Goal: Navigation & Orientation: Find specific page/section

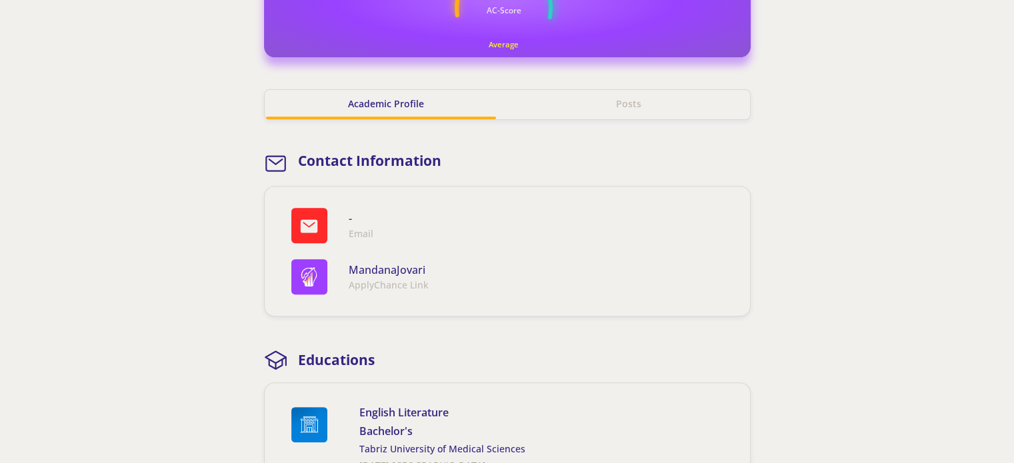
scroll to position [333, 0]
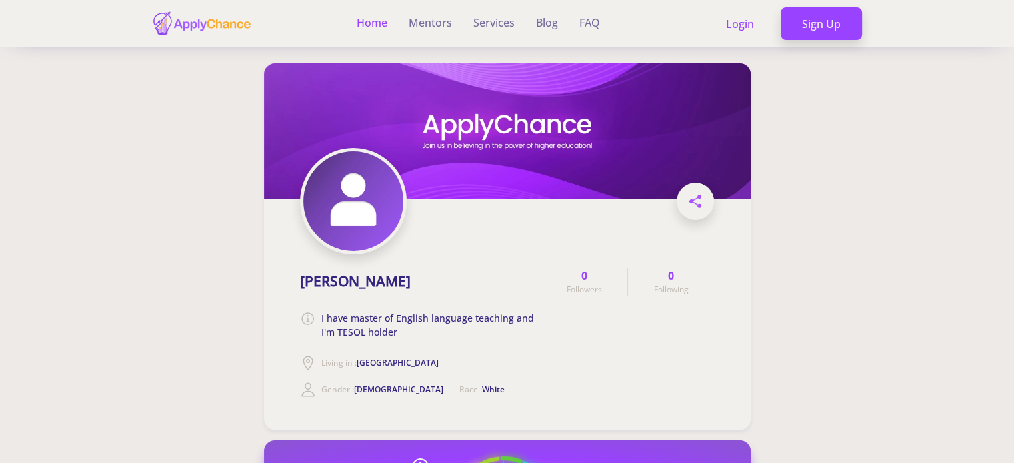
click at [374, 23] on link "Home" at bounding box center [372, 23] width 31 height 47
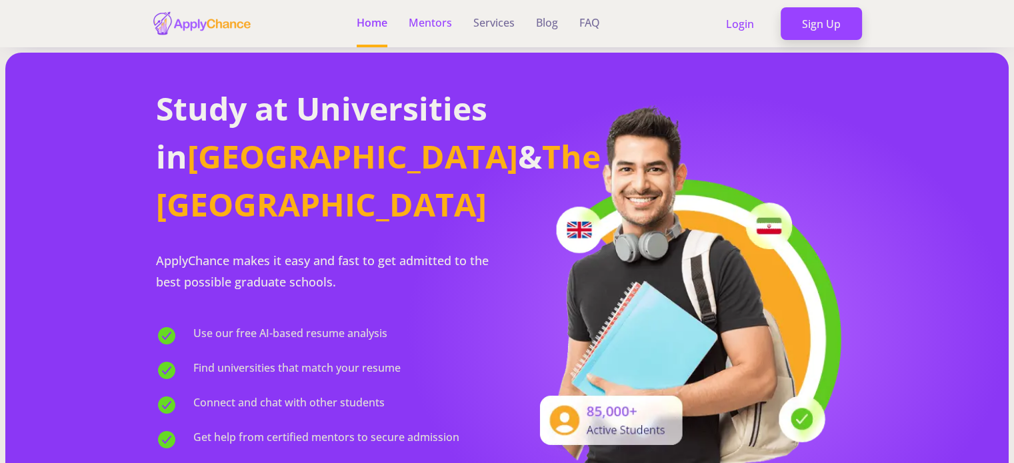
click at [435, 22] on link "Mentors" at bounding box center [430, 23] width 43 height 47
